Goal: Use online tool/utility: Utilize a website feature to perform a specific function

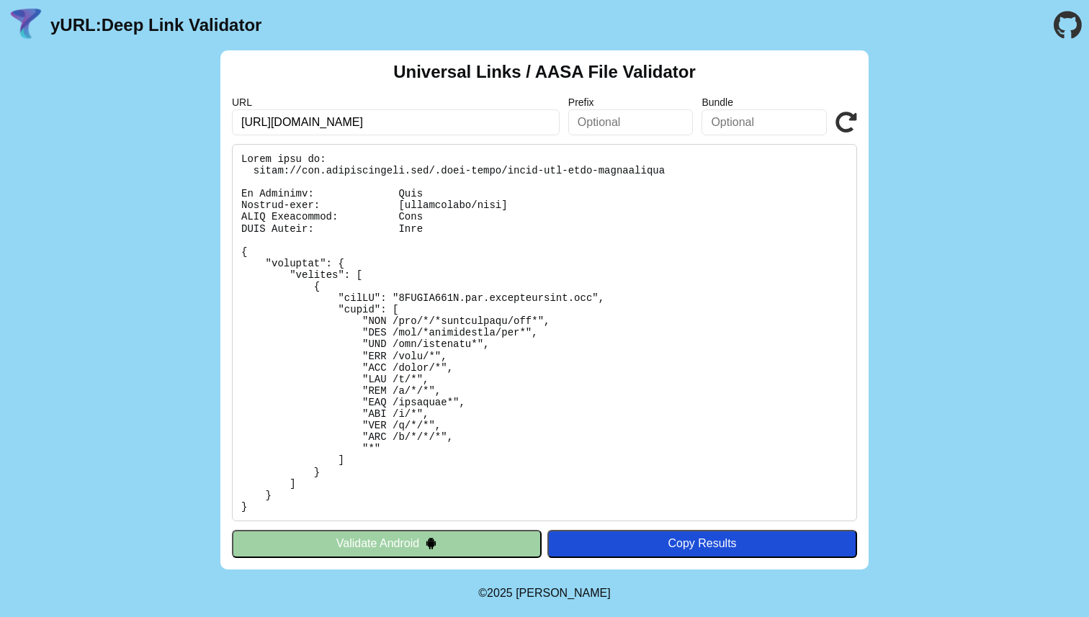
scroll to position [258, 0]
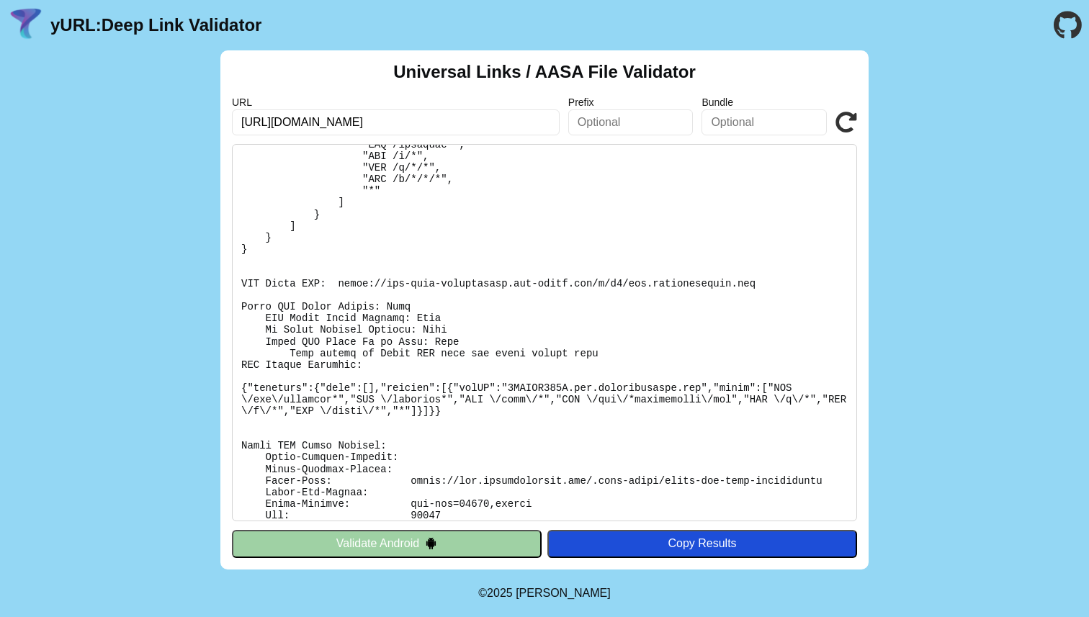
click at [855, 119] on icon at bounding box center [846, 123] width 22 height 22
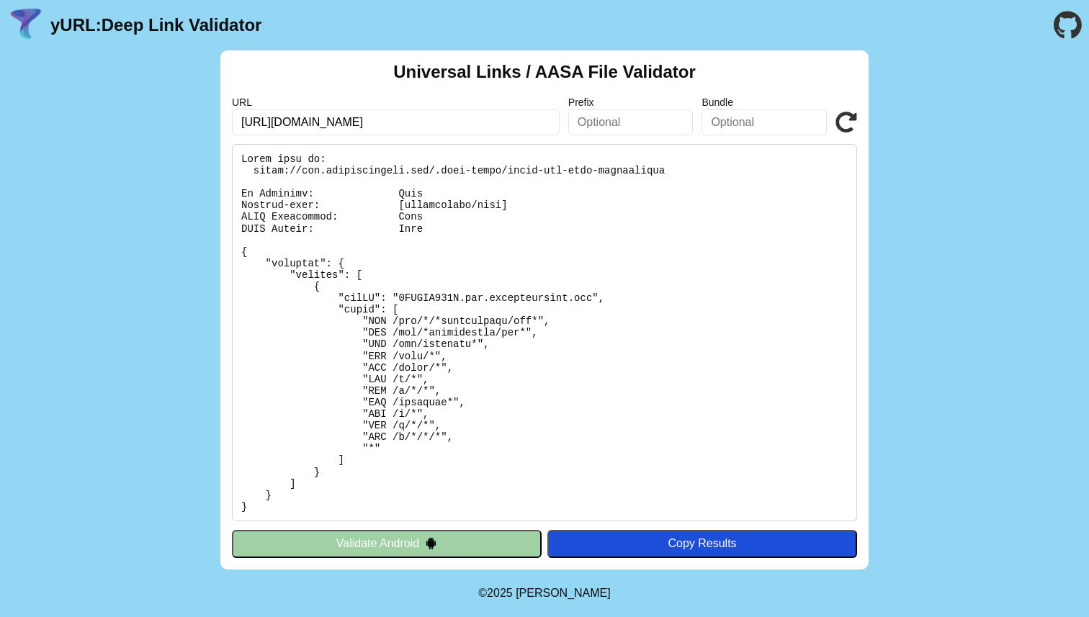
scroll to position [279, 0]
